Goal: Task Accomplishment & Management: Manage account settings

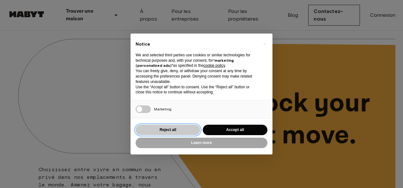
click at [174, 131] on button "Reject all" at bounding box center [168, 130] width 65 height 10
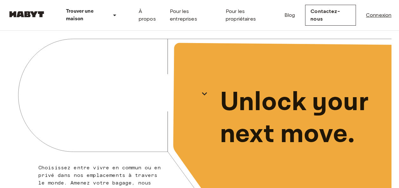
click at [376, 16] on link "Connexion" at bounding box center [378, 15] width 25 height 8
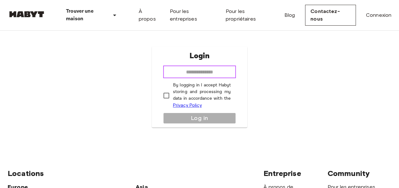
click at [189, 74] on input "email" at bounding box center [199, 72] width 73 height 13
type input "**********"
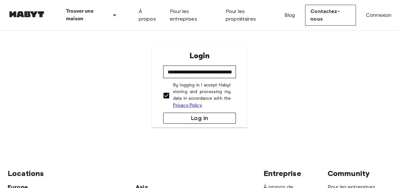
click at [199, 118] on button "Log in" at bounding box center [199, 118] width 73 height 11
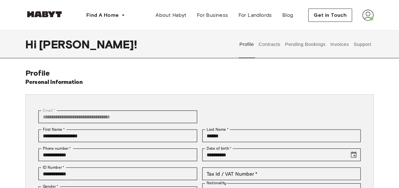
click at [366, 16] on img at bounding box center [367, 15] width 11 height 11
click at [305, 36] on button "Pending Bookings" at bounding box center [305, 44] width 42 height 28
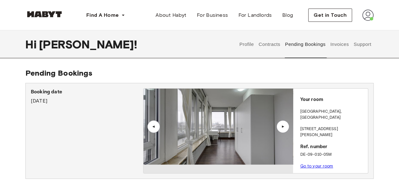
click at [362, 49] on button "Support" at bounding box center [361, 44] width 19 height 28
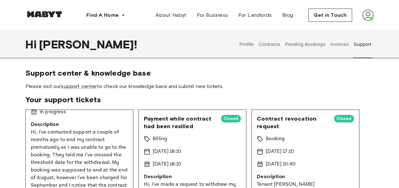
click at [59, 128] on p "Description" at bounding box center [79, 125] width 97 height 8
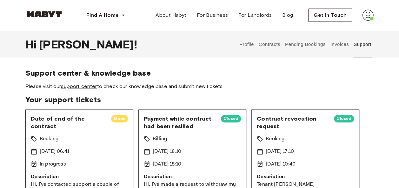
click at [54, 117] on span "Date of end of the contract" at bounding box center [68, 122] width 75 height 15
click at [81, 86] on link "support center" at bounding box center [79, 86] width 36 height 6
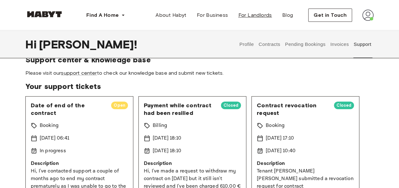
scroll to position [11, 0]
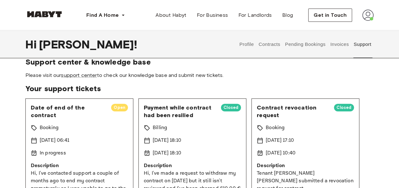
click at [266, 41] on button "Contracts" at bounding box center [269, 44] width 23 height 28
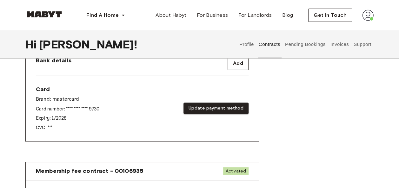
scroll to position [273, 0]
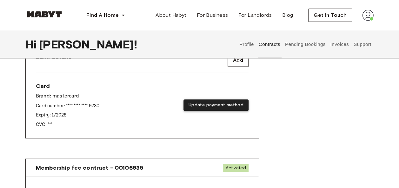
click at [216, 104] on button "Update payment method" at bounding box center [215, 106] width 65 height 12
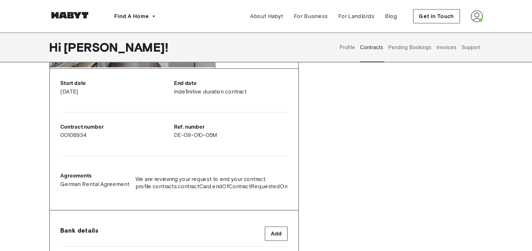
scroll to position [115, 0]
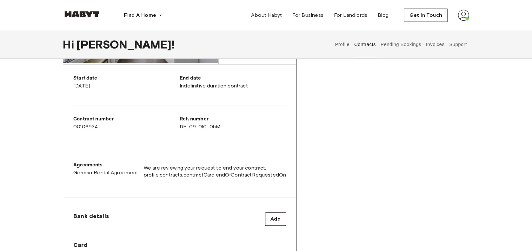
drag, startPoint x: 378, startPoint y: 1, endPoint x: 317, endPoint y: 126, distance: 139.0
click at [317, 126] on div "Rent contract - 00106934 Activated ▲ ▲ Your Stay STUTTGART , Bad Cannstatt Köni…" at bounding box center [266, 217] width 406 height 506
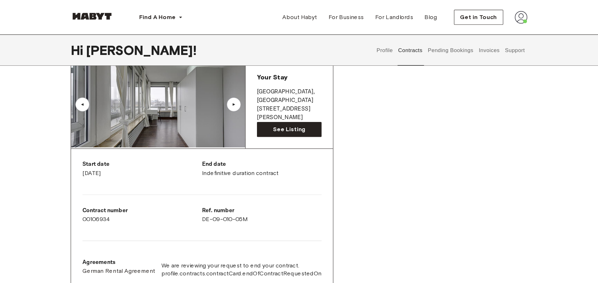
scroll to position [47, 0]
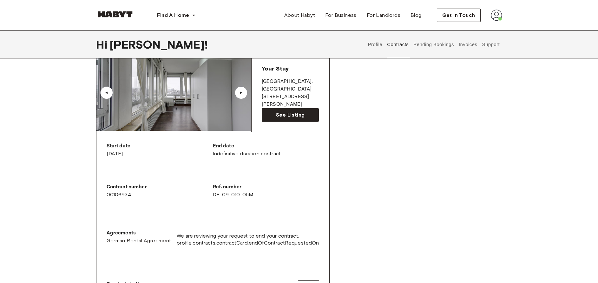
drag, startPoint x: 434, startPoint y: 0, endPoint x: 357, endPoint y: 143, distance: 162.9
click at [357, 143] on div "Rent contract - 00106934 Activated ▲ ▲ Your Stay STUTTGART , Bad Cannstatt Köni…" at bounding box center [299, 284] width 406 height 506
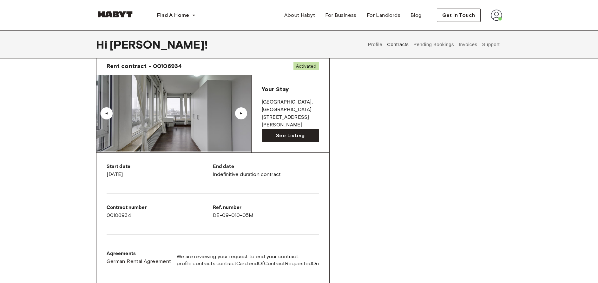
scroll to position [27, 0]
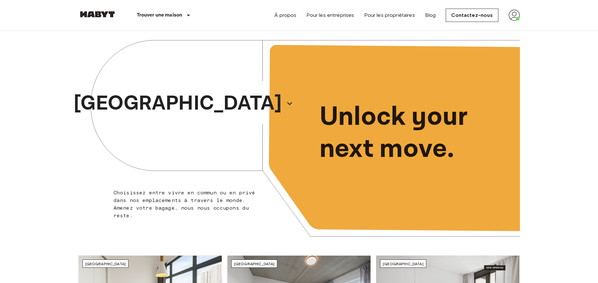
click at [512, 10] on img at bounding box center [513, 15] width 11 height 11
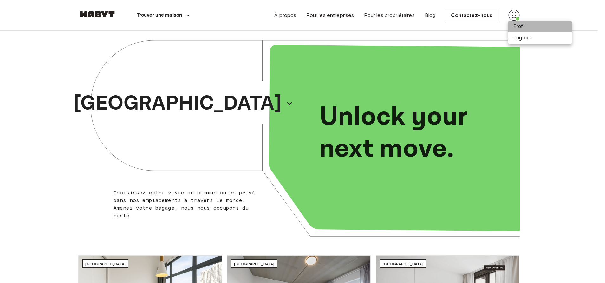
click at [521, 25] on li "Profil" at bounding box center [539, 26] width 63 height 11
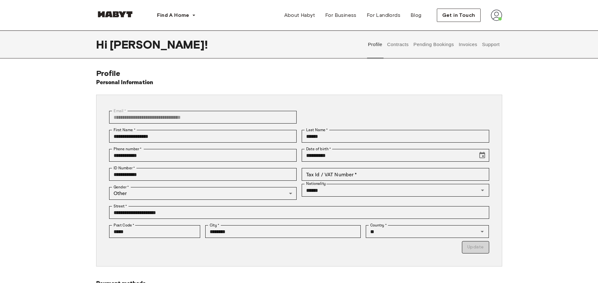
click at [425, 44] on button "Pending Bookings" at bounding box center [434, 44] width 42 height 28
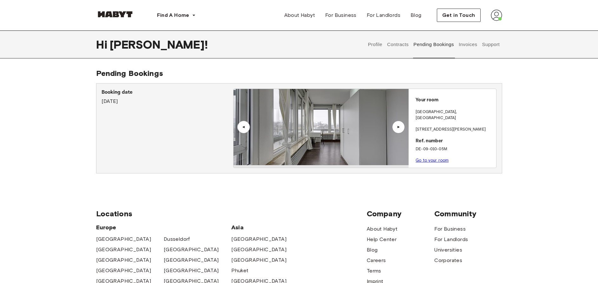
click at [486, 40] on button "Support" at bounding box center [490, 44] width 19 height 28
